Goal: Information Seeking & Learning: Learn about a topic

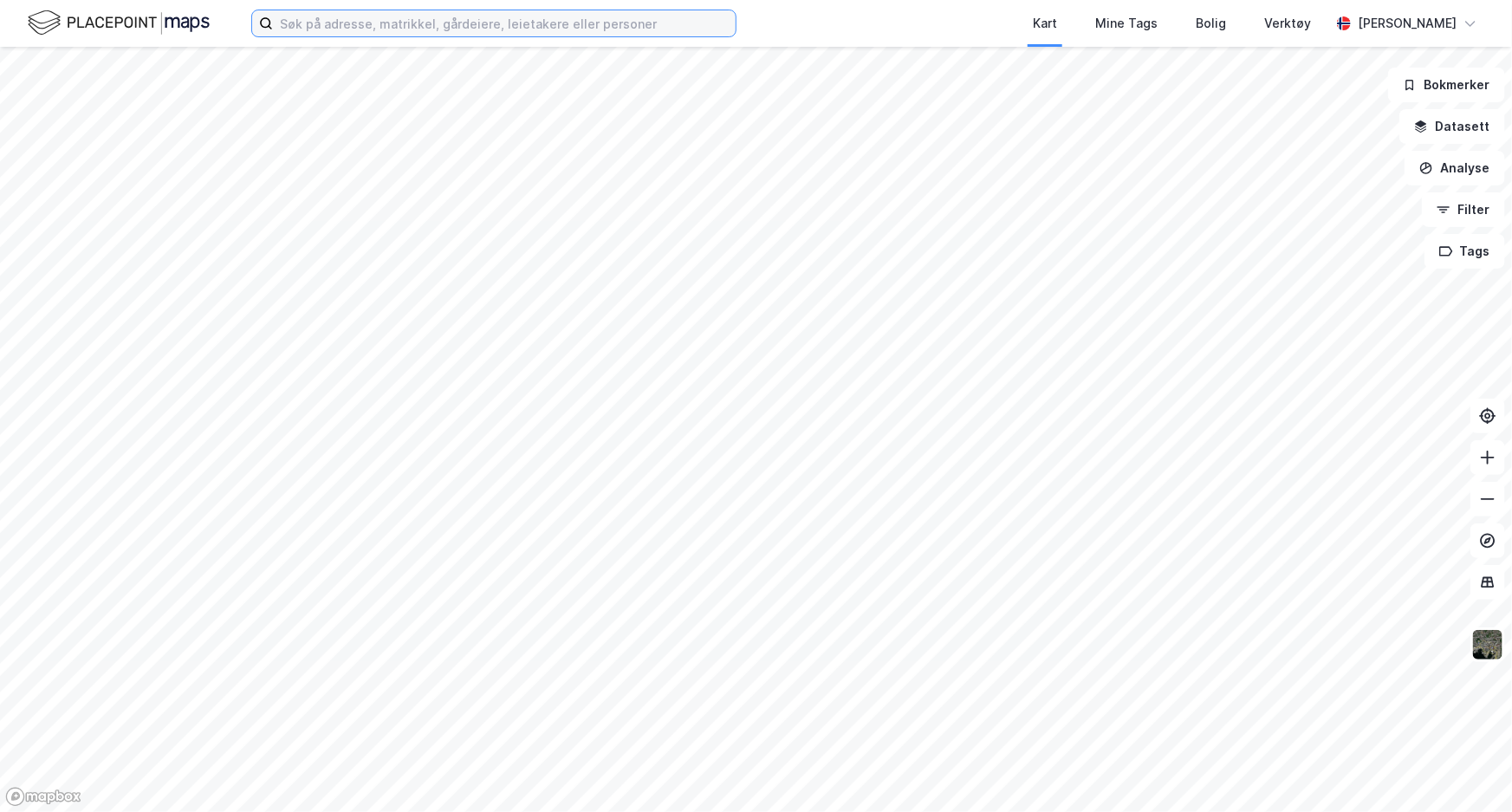
click at [622, 31] on input at bounding box center [503, 23] width 462 height 26
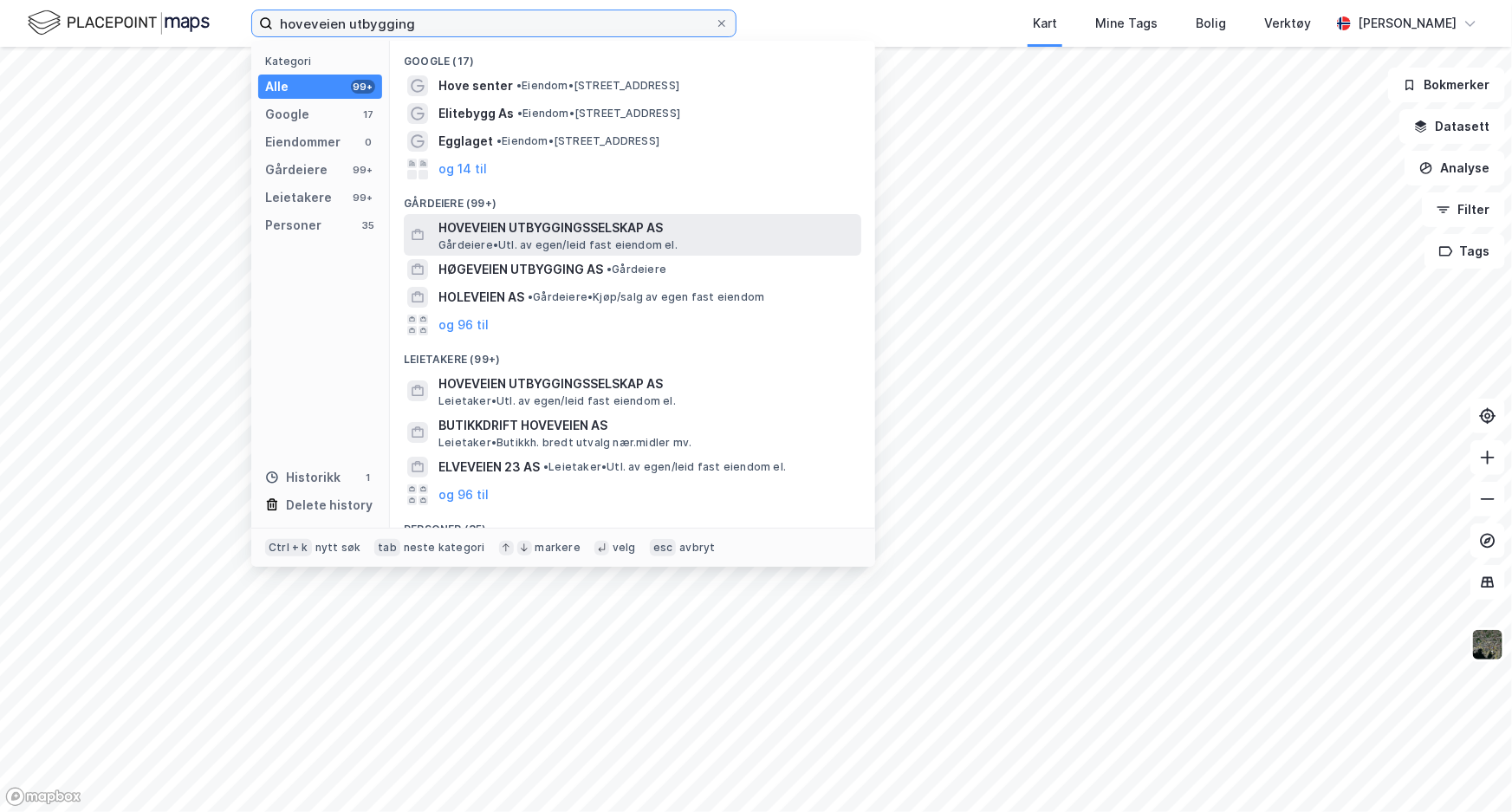
type input "hoveveien utbygging"
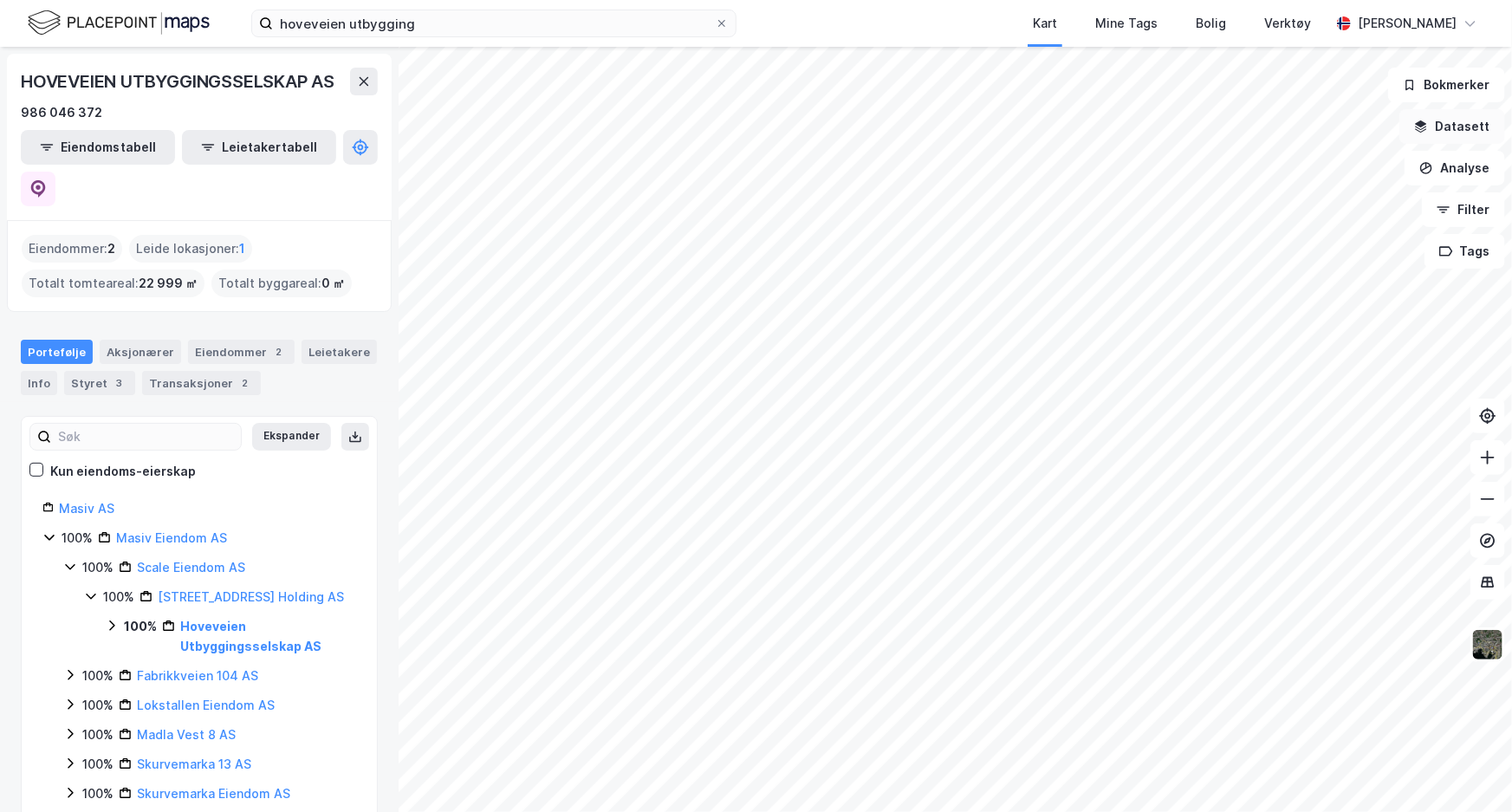
click at [1470, 124] on button "Datasett" at bounding box center [1452, 127] width 106 height 35
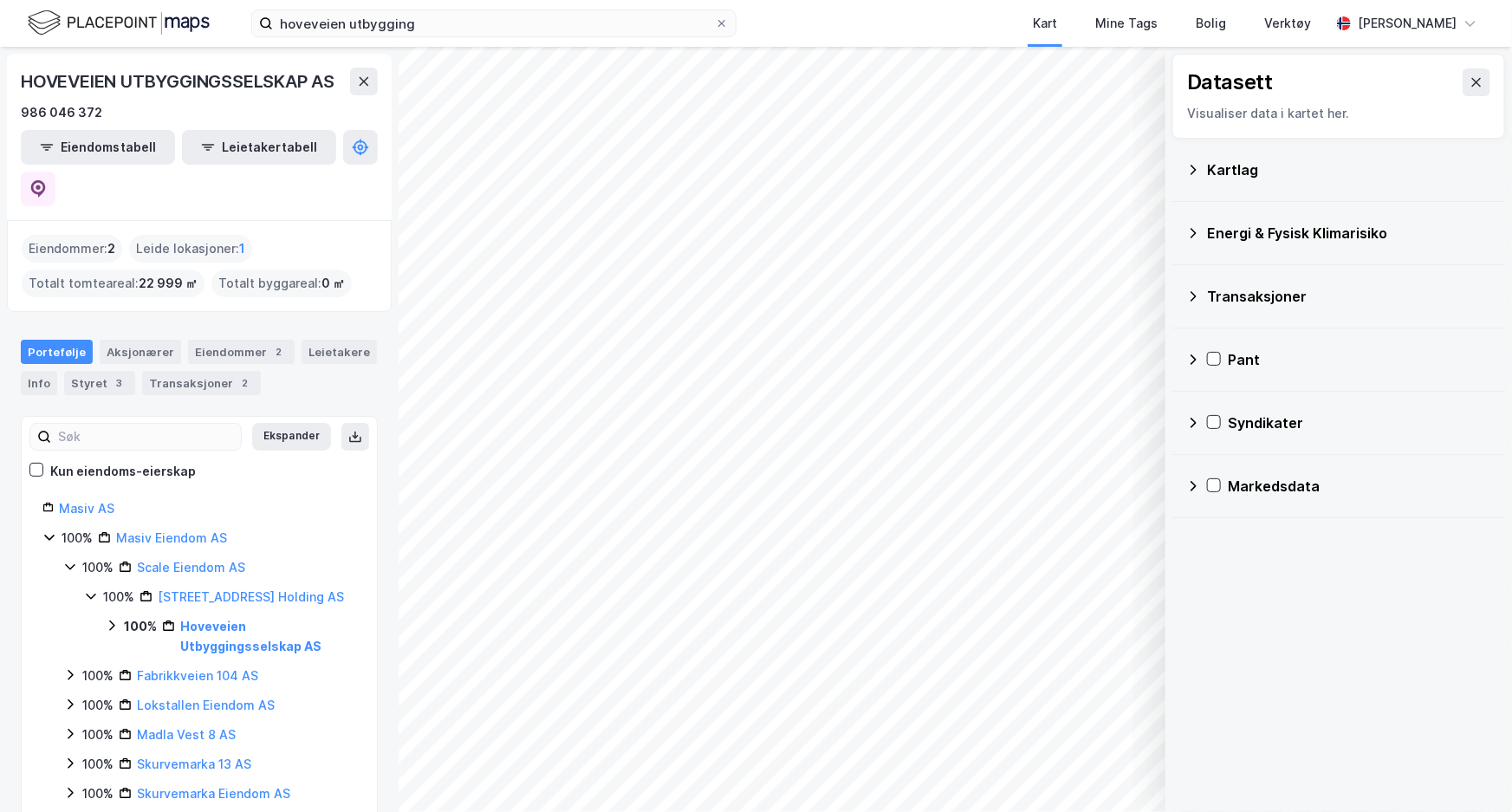
click at [1192, 169] on icon at bounding box center [1192, 170] width 14 height 14
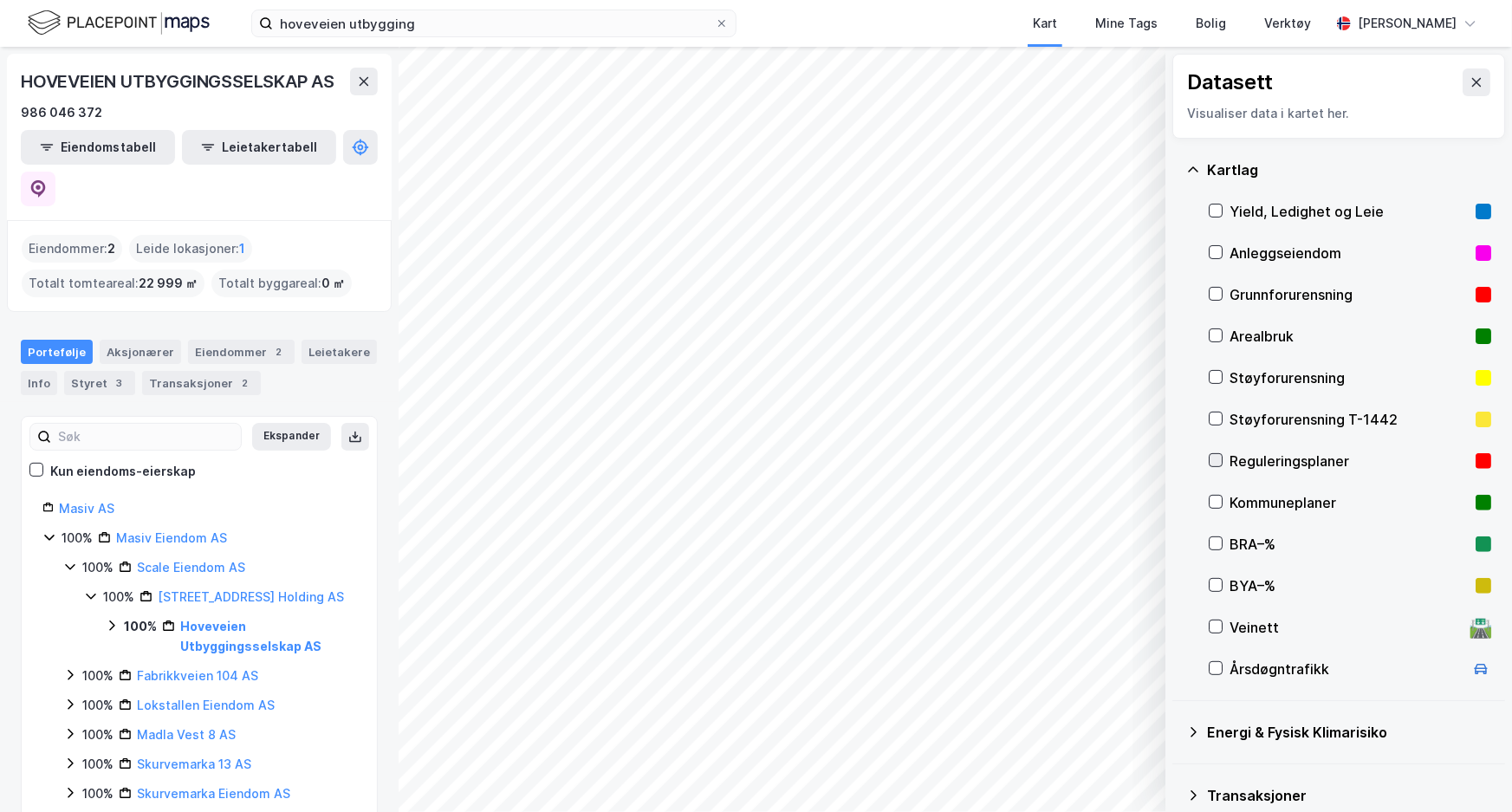
click at [1216, 456] on icon at bounding box center [1215, 460] width 12 height 12
click at [1472, 82] on icon at bounding box center [1476, 81] width 9 height 8
